Goal: Task Accomplishment & Management: Use online tool/utility

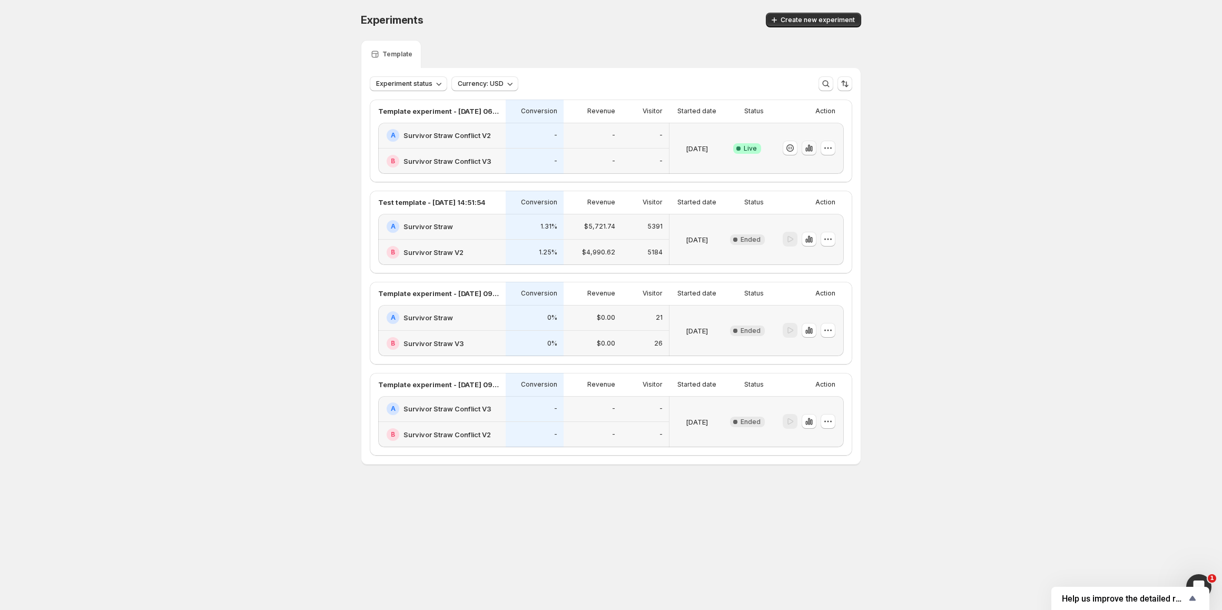
click at [807, 148] on icon "button" at bounding box center [809, 148] width 11 height 11
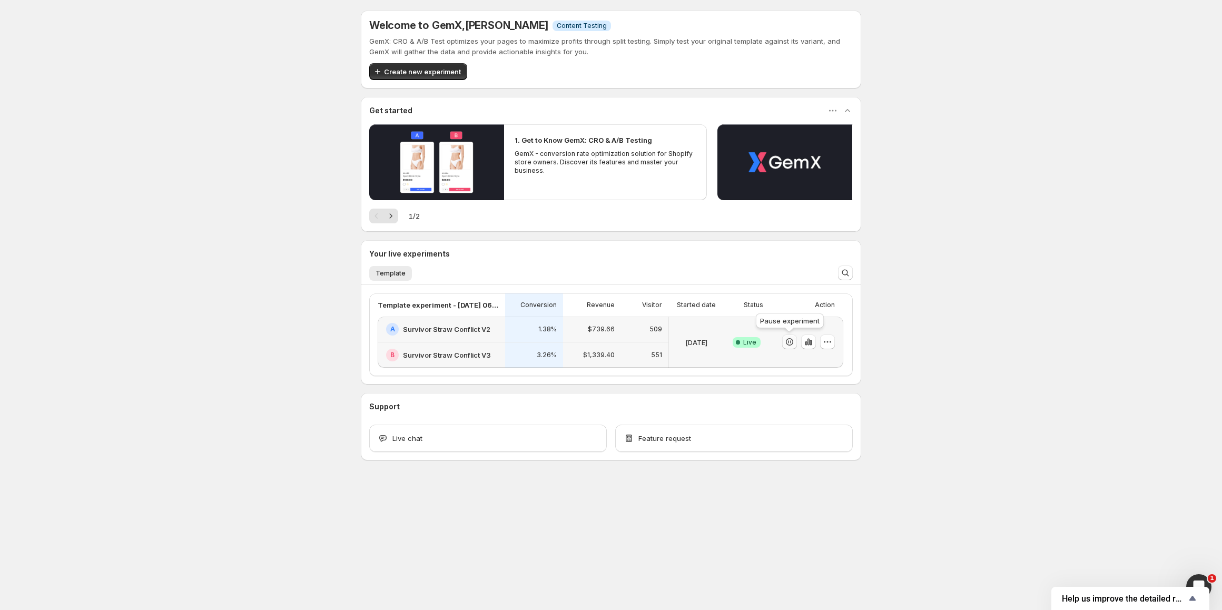
click at [792, 341] on icon "button" at bounding box center [789, 342] width 11 height 11
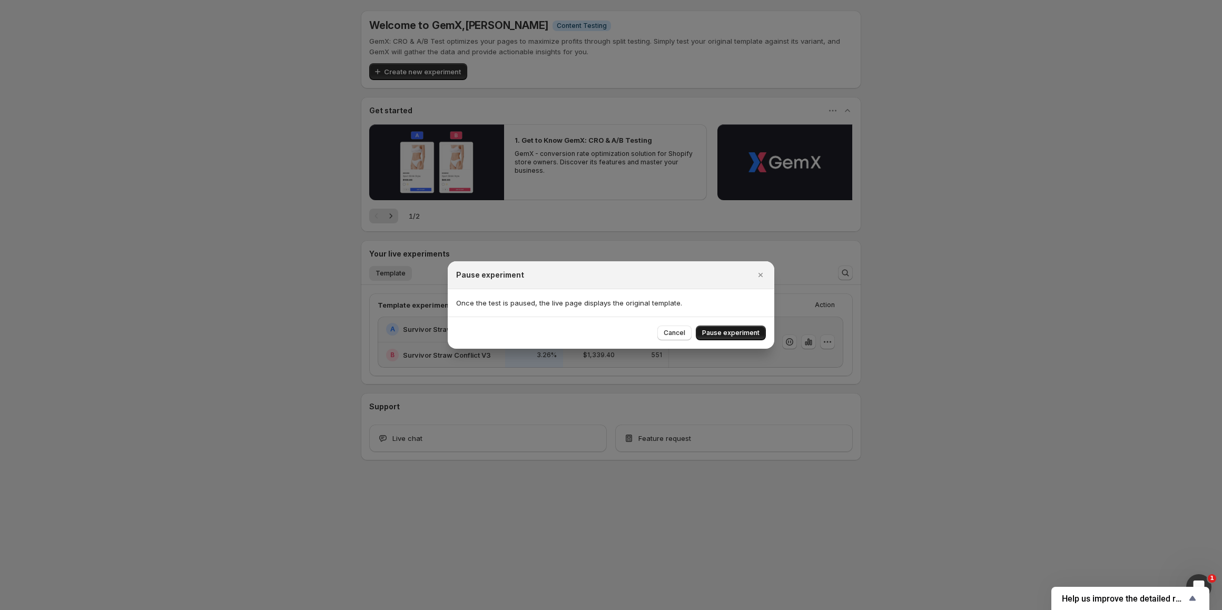
click at [732, 338] on button "Pause experiment" at bounding box center [731, 332] width 70 height 15
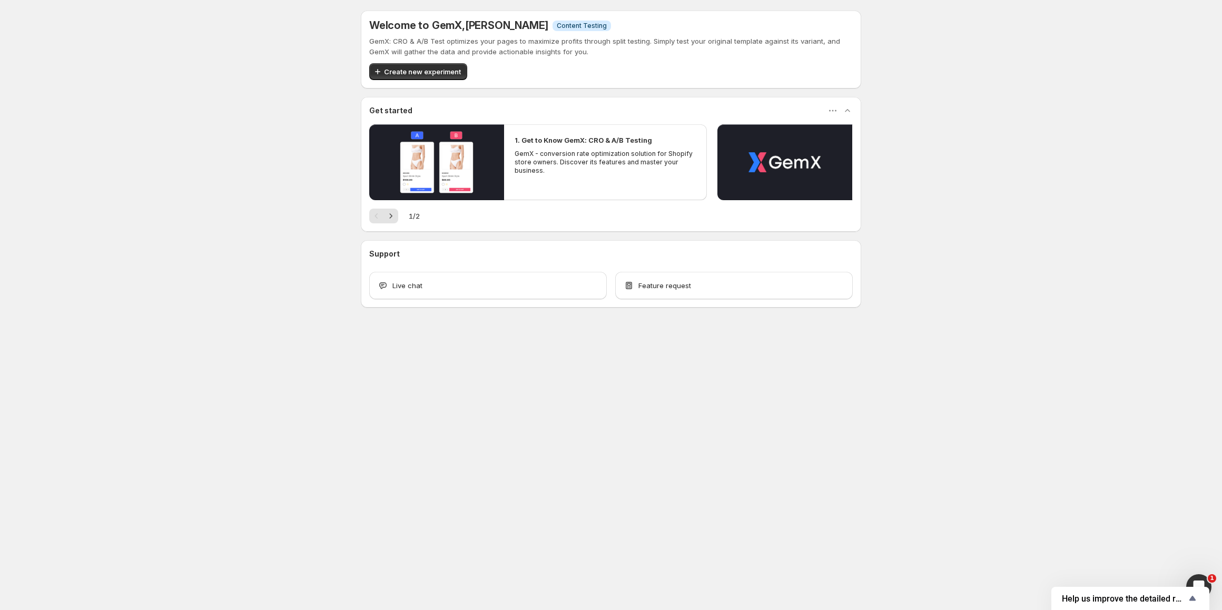
click at [301, 358] on div "Welcome to GemX , [PERSON_NAME] Info Content Testing GemX: CRO & A/B Test optim…" at bounding box center [611, 182] width 1222 height 364
